Goal: Obtain resource: Download file/media

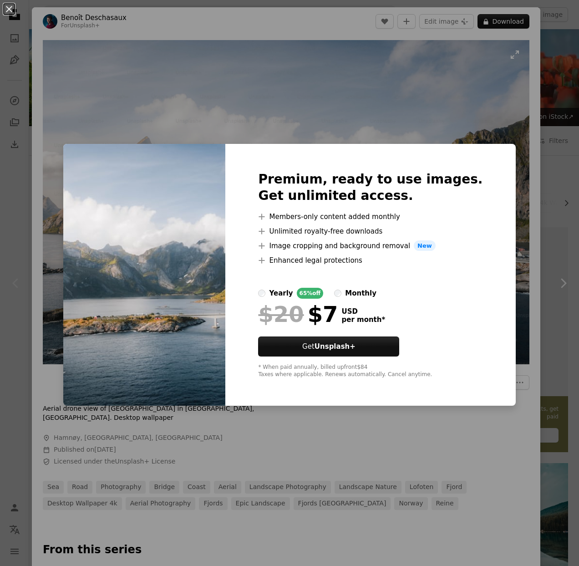
click at [419, 53] on div "An X shape Premium, ready to use images. Get unlimited access. A plus sign Memb…" at bounding box center [289, 283] width 579 height 566
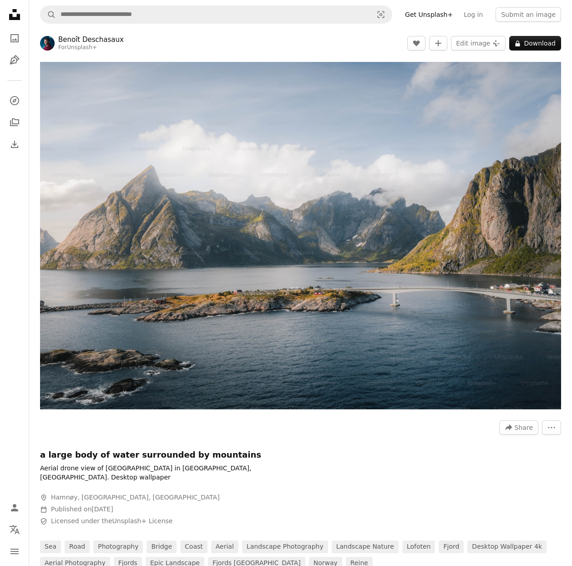
click at [334, 42] on header "Benoît Deschasaux For Unsplash+ A heart A plus sign Edit image Plus sign for Un…" at bounding box center [300, 43] width 543 height 28
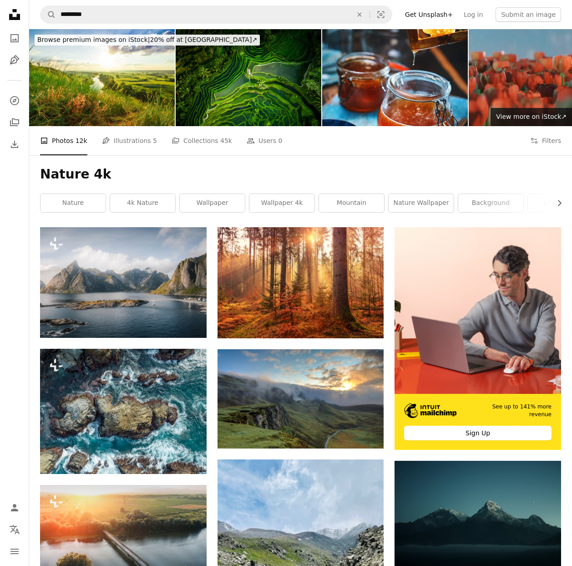
click at [316, 166] on h1 "Nature 4k" at bounding box center [300, 174] width 521 height 16
